Goal: Information Seeking & Learning: Learn about a topic

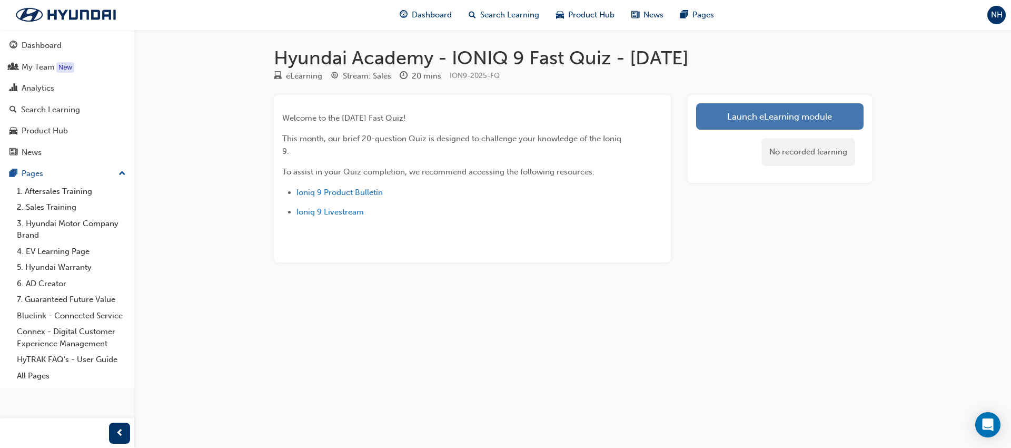
click at [763, 120] on link "Launch eLearning module" at bounding box center [779, 116] width 167 height 26
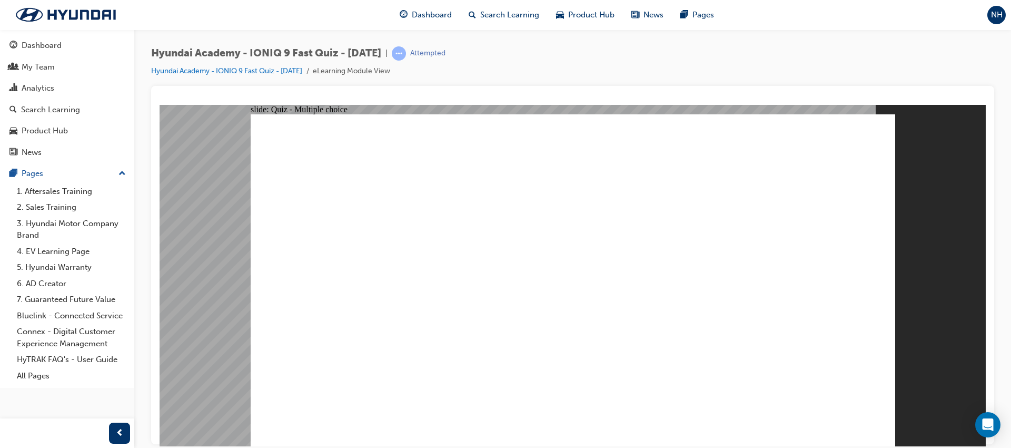
radio input "true"
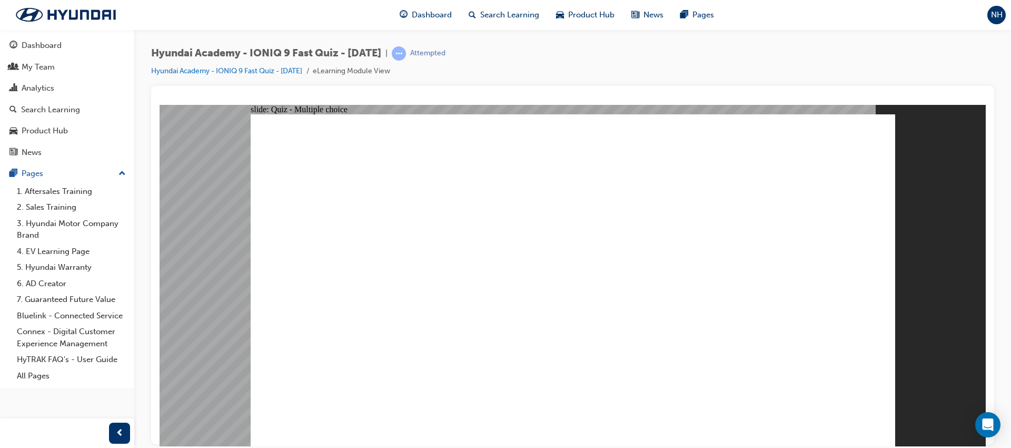
radio input "true"
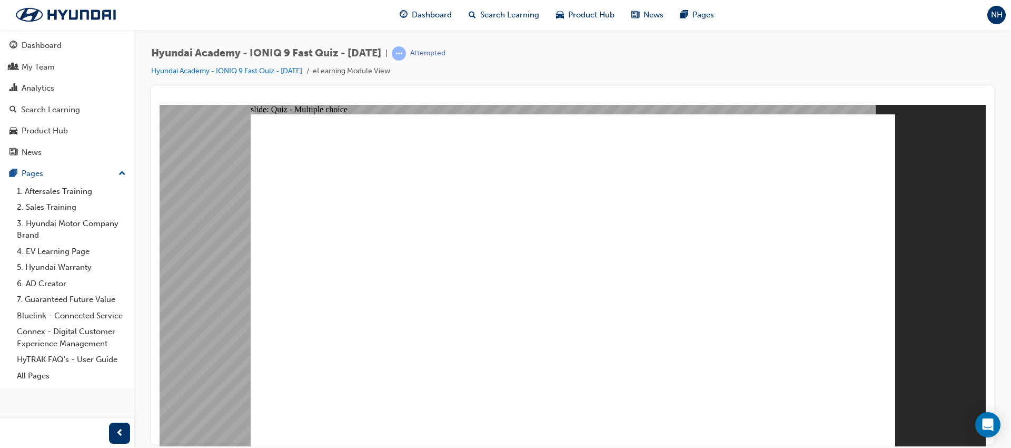
radio input "true"
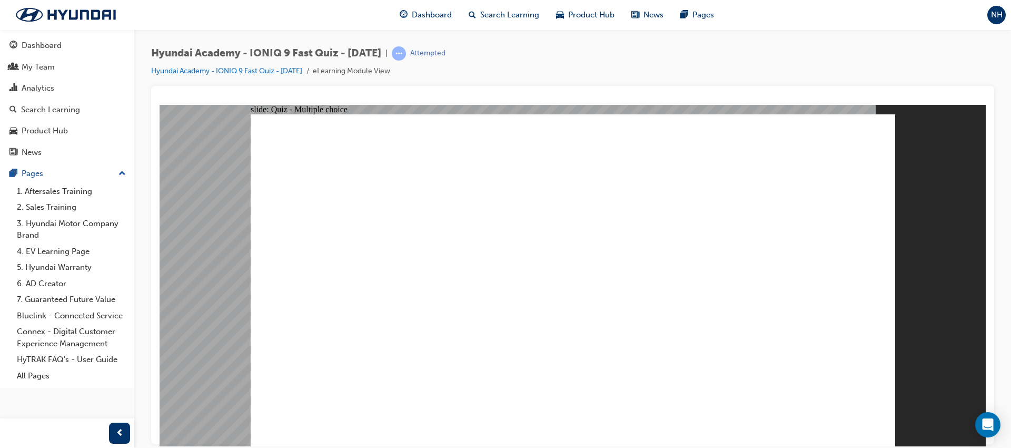
radio input "true"
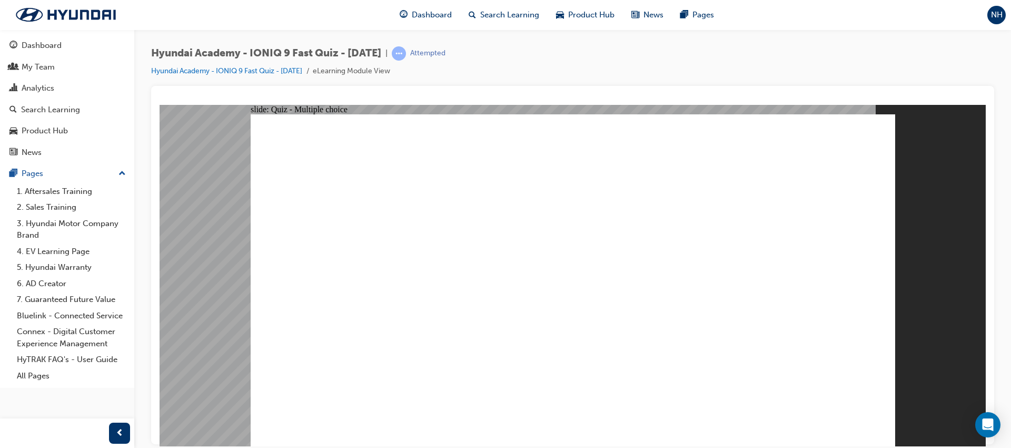
radio input "true"
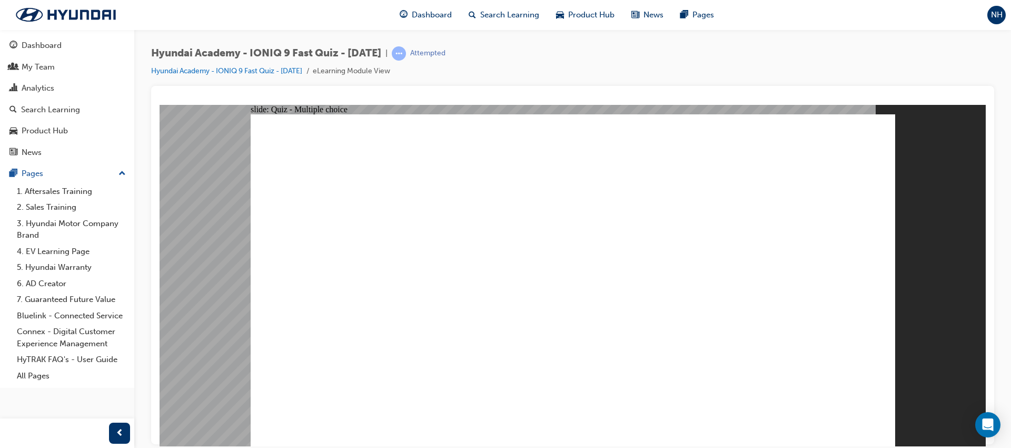
radio input "true"
checkbox input "true"
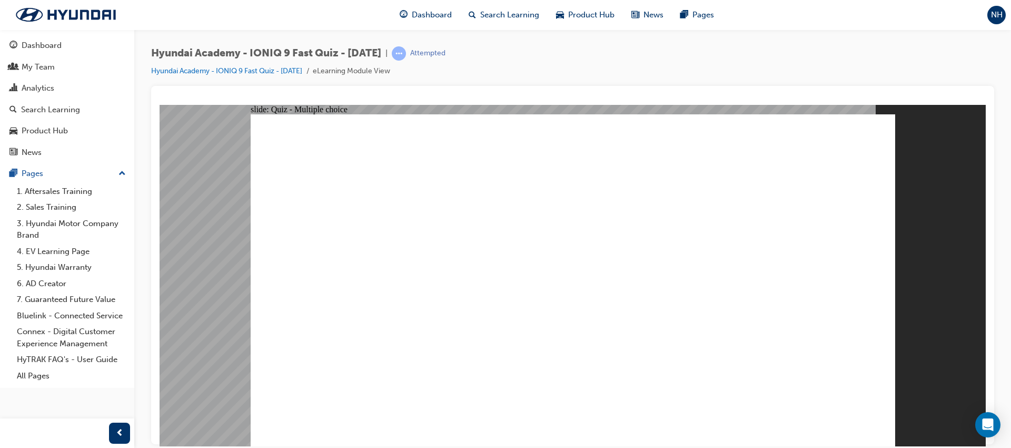
checkbox input "true"
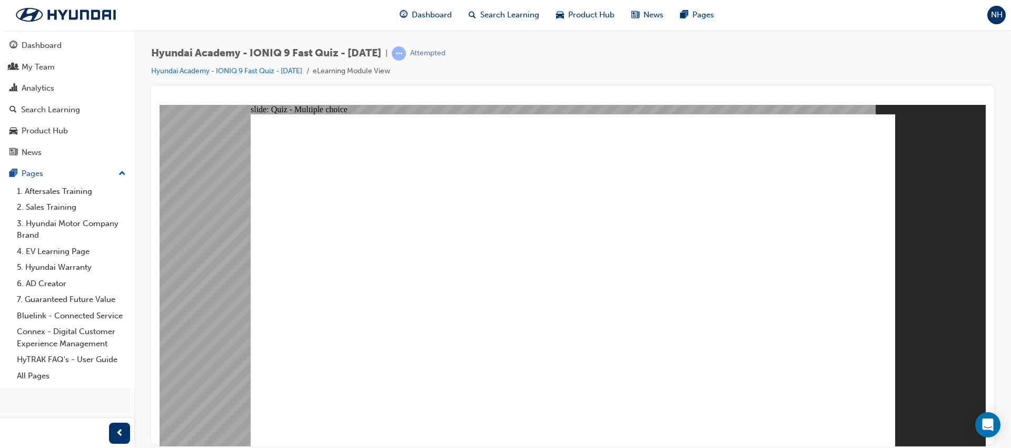
radio input "true"
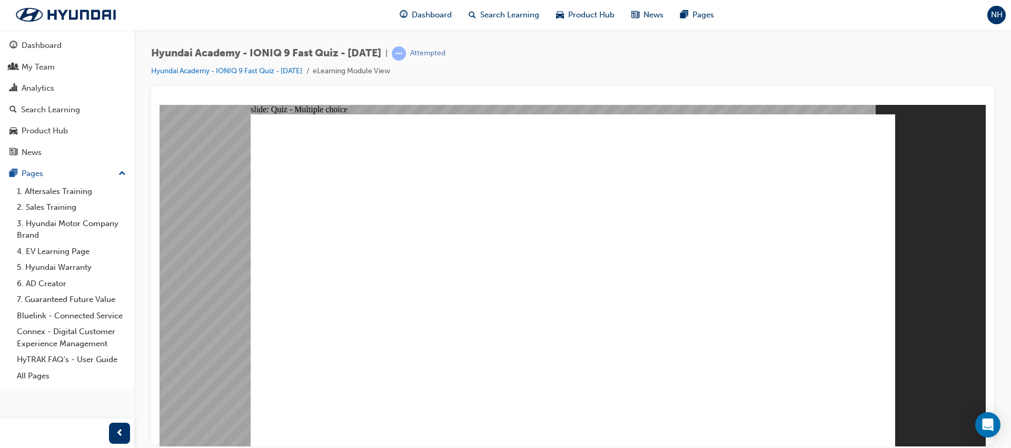
checkbox input "true"
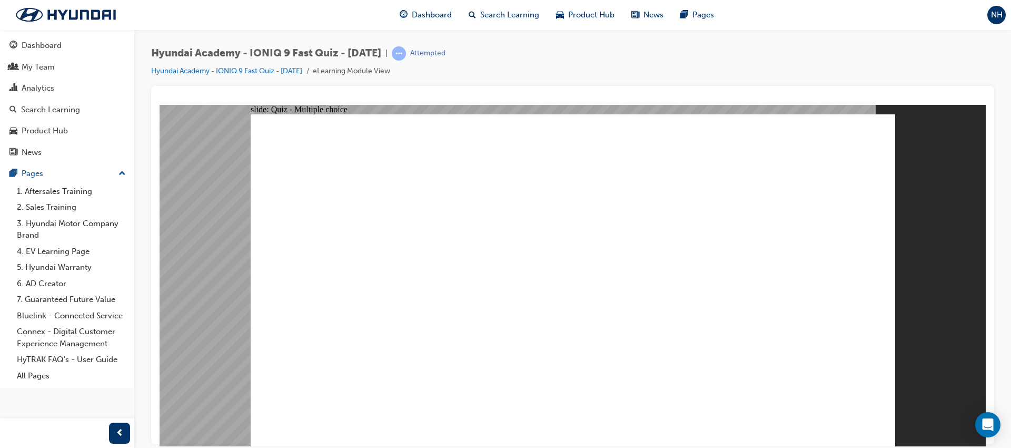
checkbox input "true"
radio input "true"
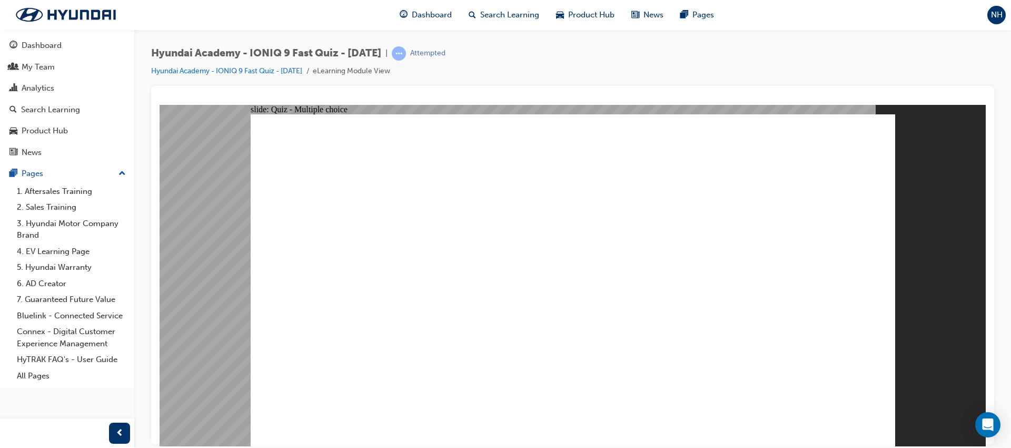
radio input "true"
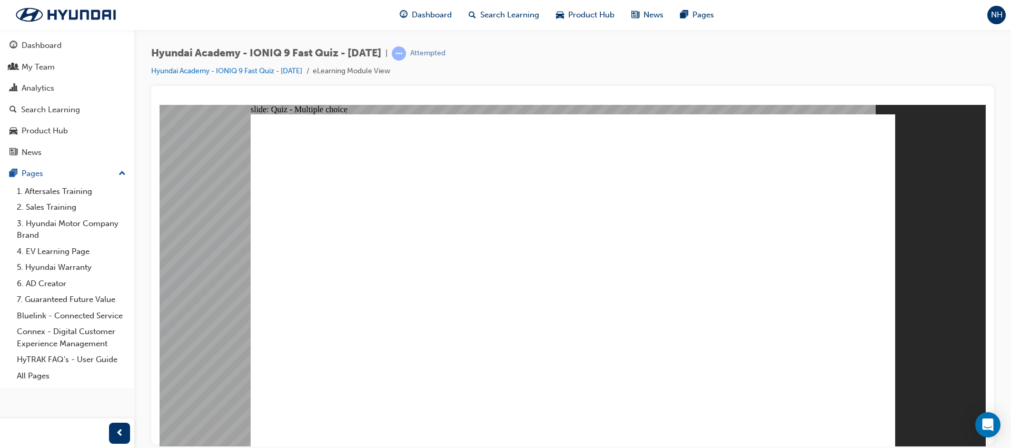
radio input "true"
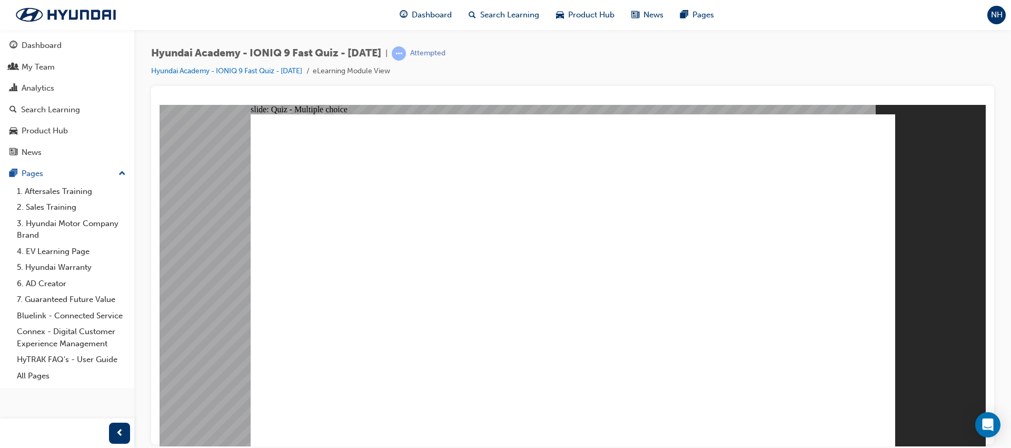
radio input "true"
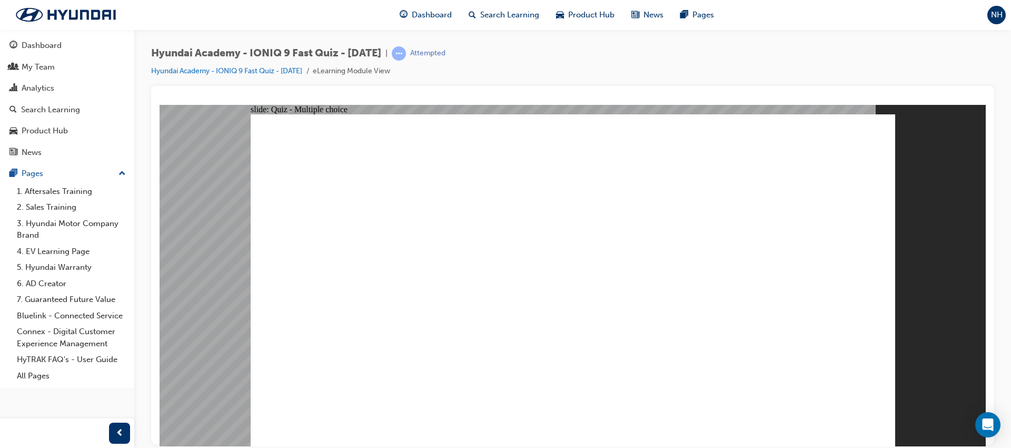
radio input "true"
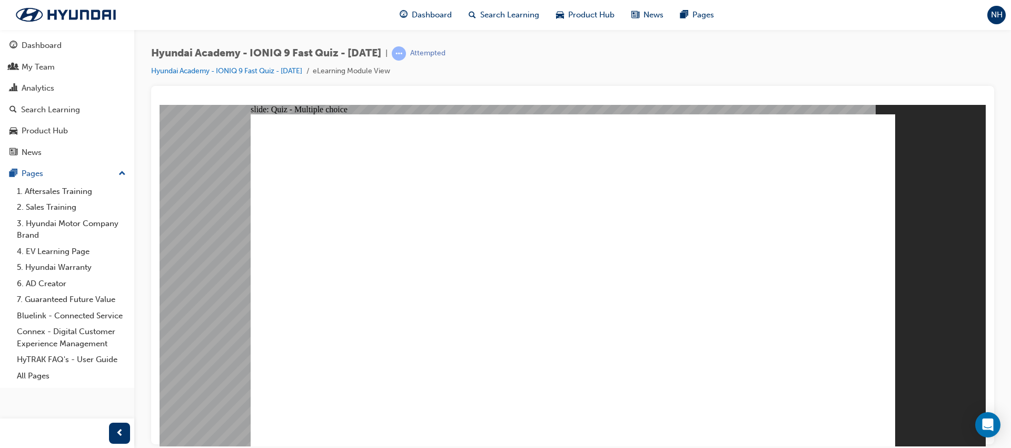
radio input "true"
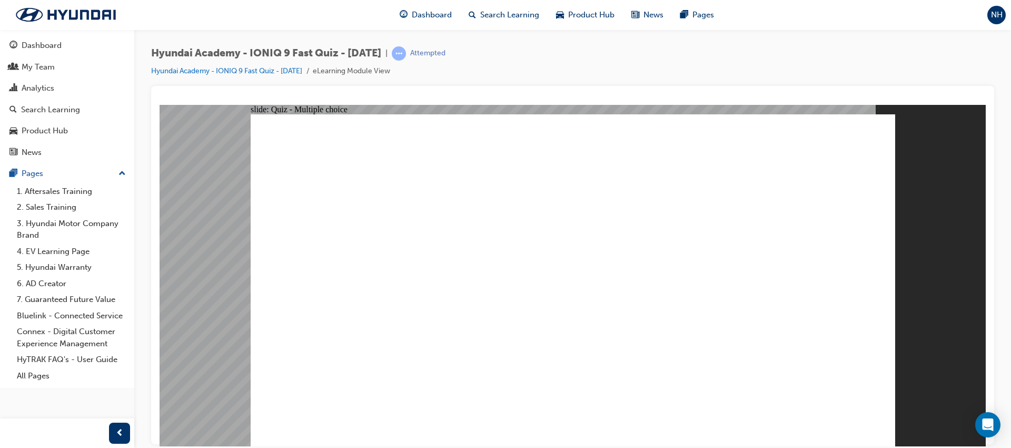
radio input "true"
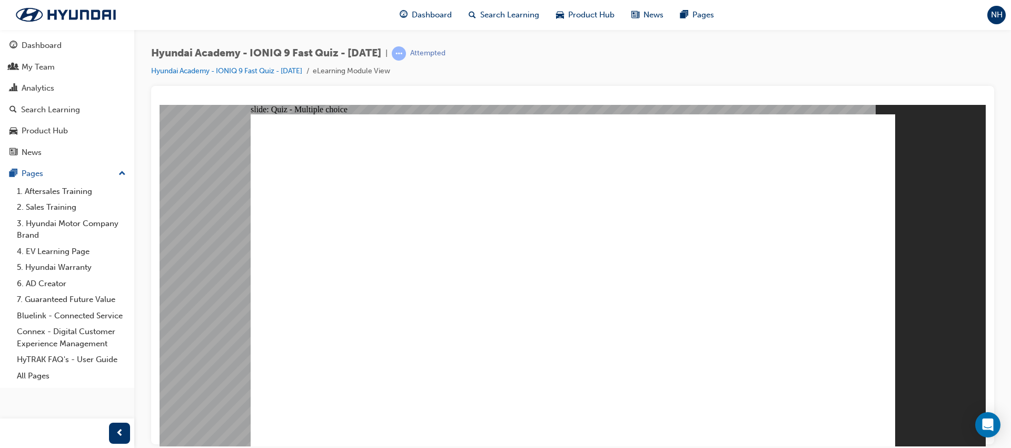
radio input "true"
